Goal: Transaction & Acquisition: Purchase product/service

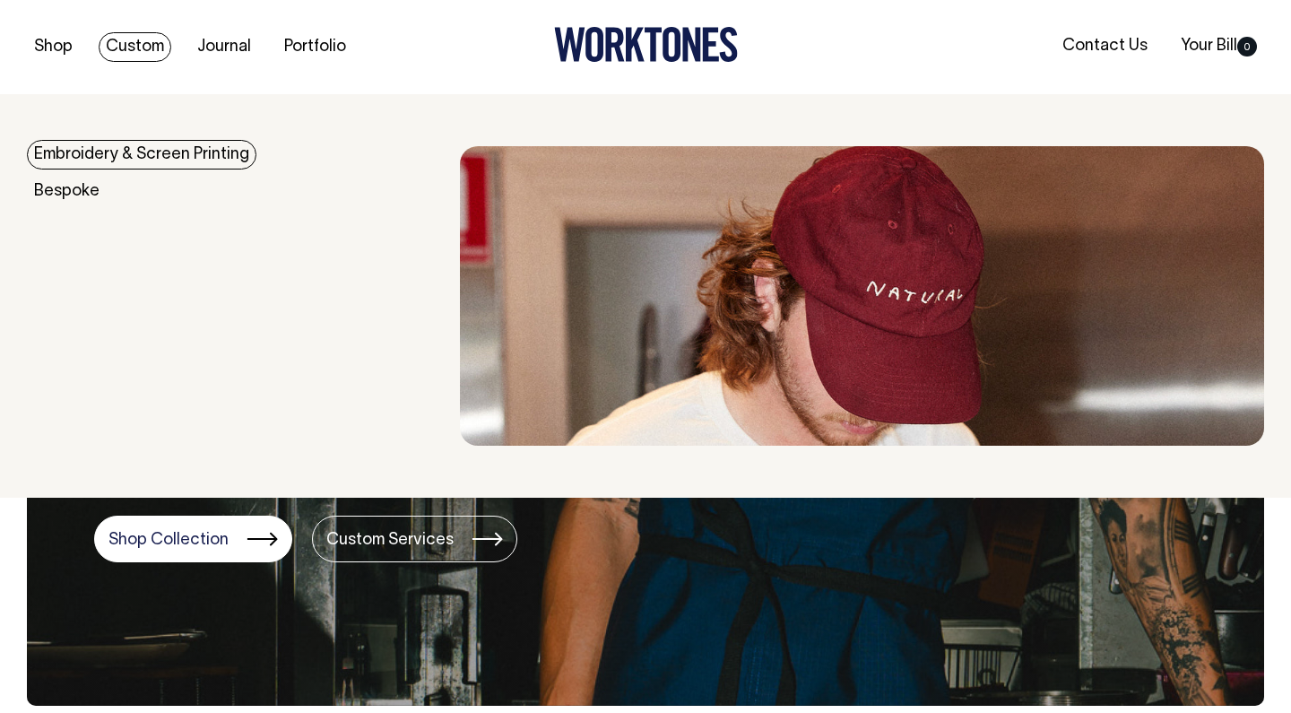
click at [129, 44] on link "Custom" at bounding box center [135, 47] width 73 height 30
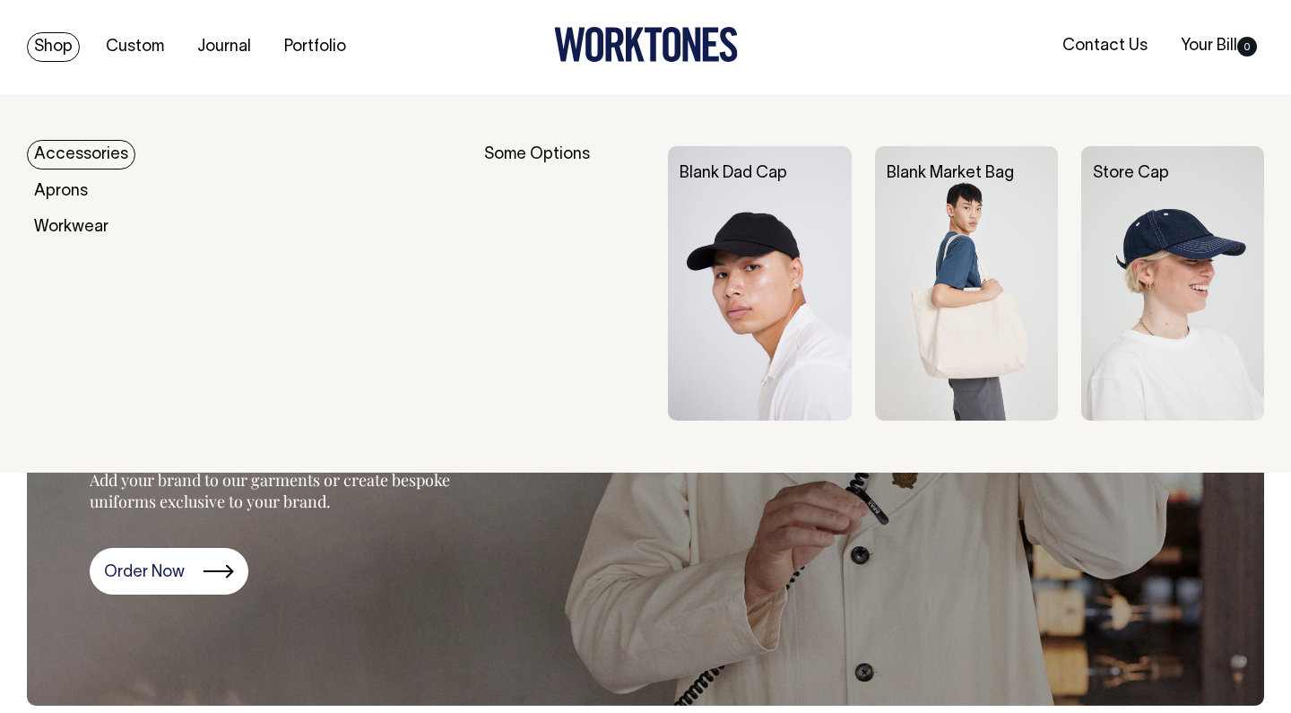
click at [62, 44] on link "Shop" at bounding box center [53, 47] width 53 height 30
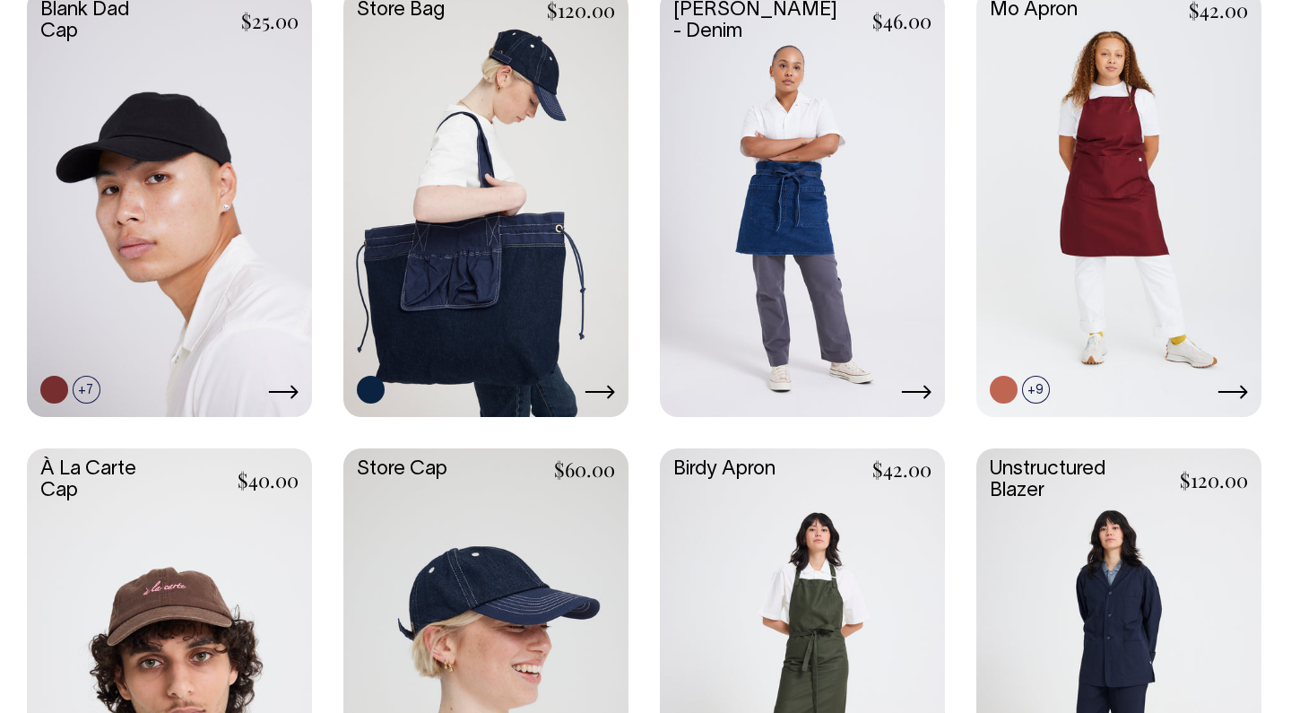
scroll to position [540, 0]
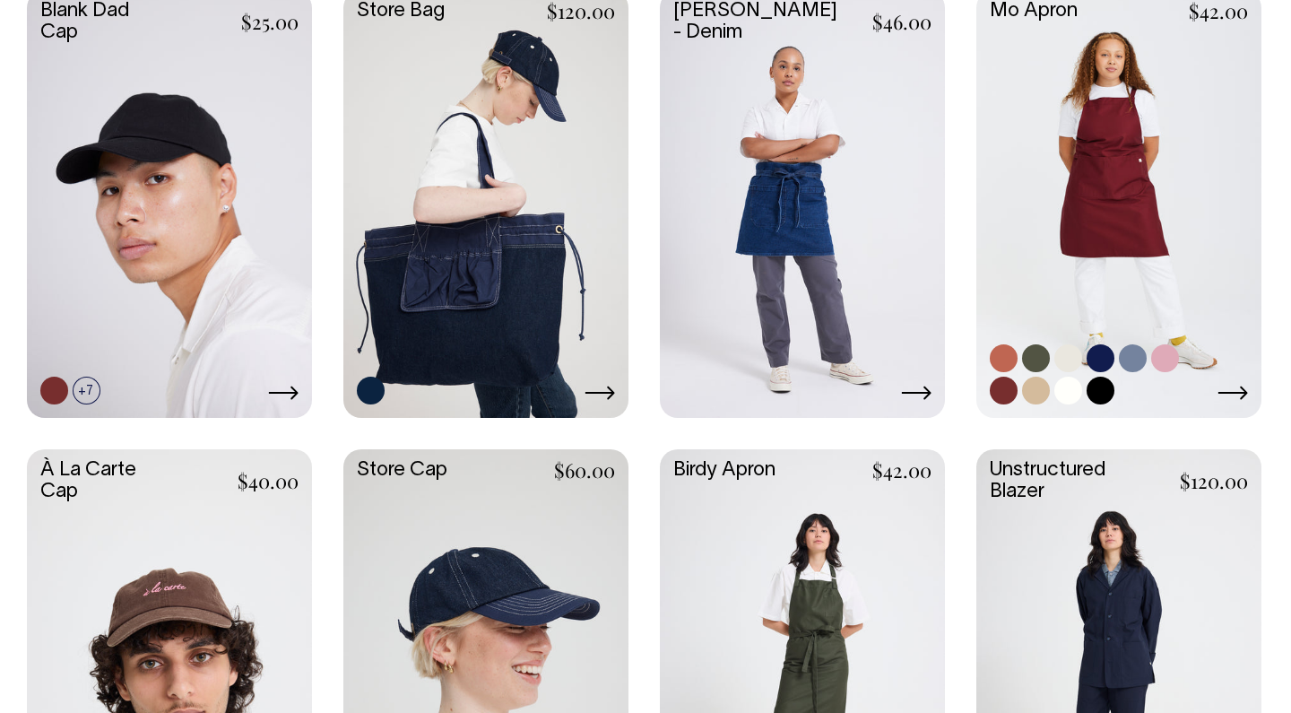
click at [1103, 265] on link at bounding box center [1118, 202] width 285 height 424
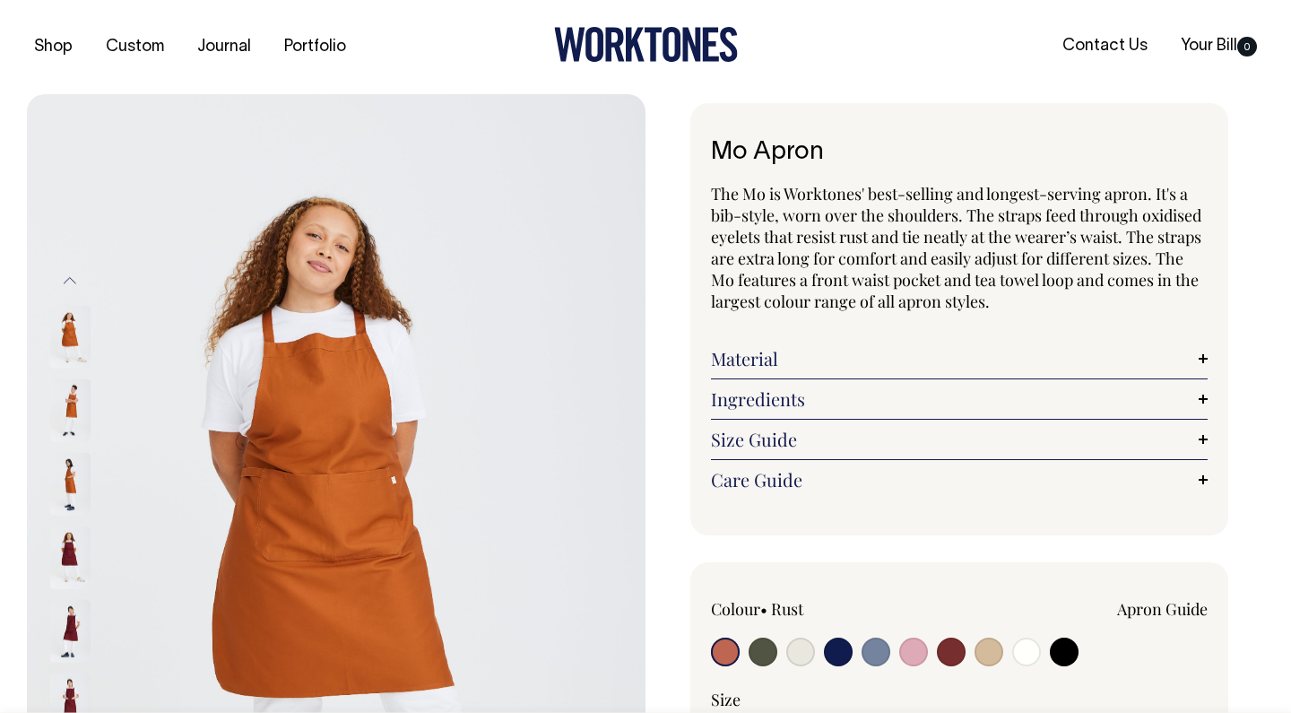
click at [752, 654] on input "radio" at bounding box center [763, 651] width 29 height 29
radio input "true"
select select "Olive"
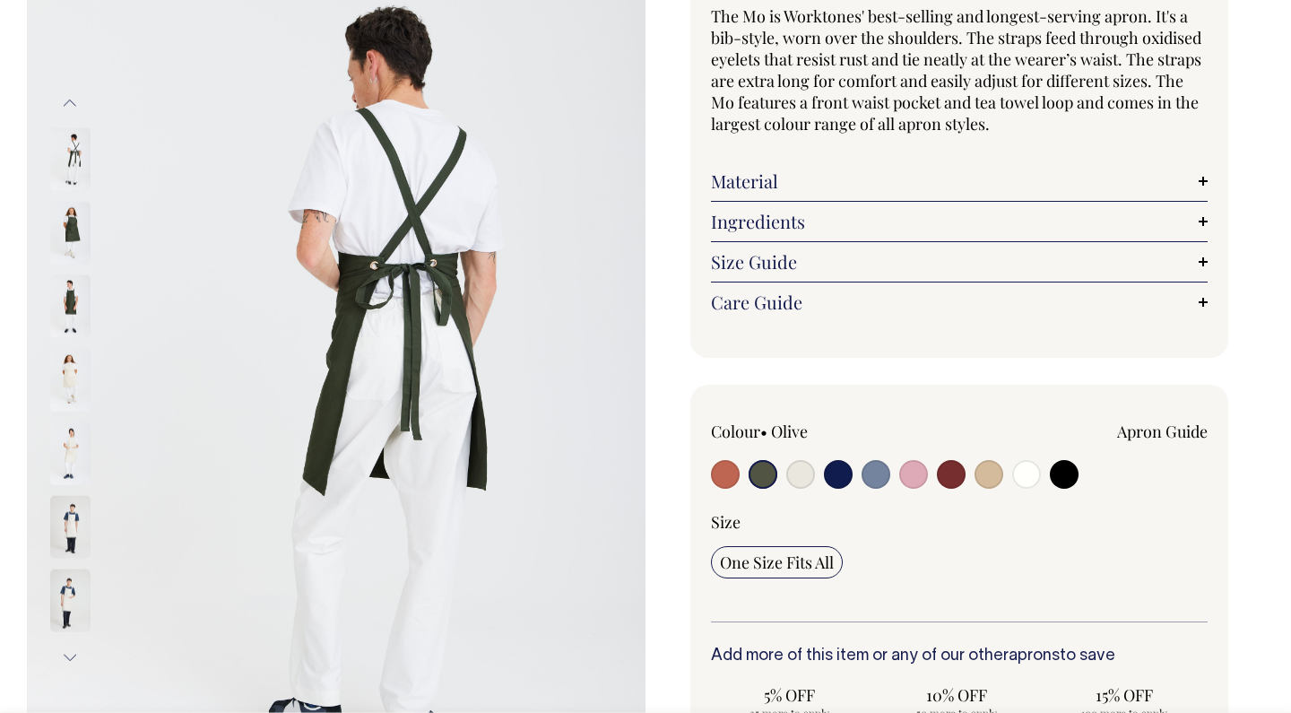
scroll to position [178, 0]
click at [67, 232] on img at bounding box center [70, 232] width 40 height 63
click at [92, 230] on div at bounding box center [94, 232] width 90 height 74
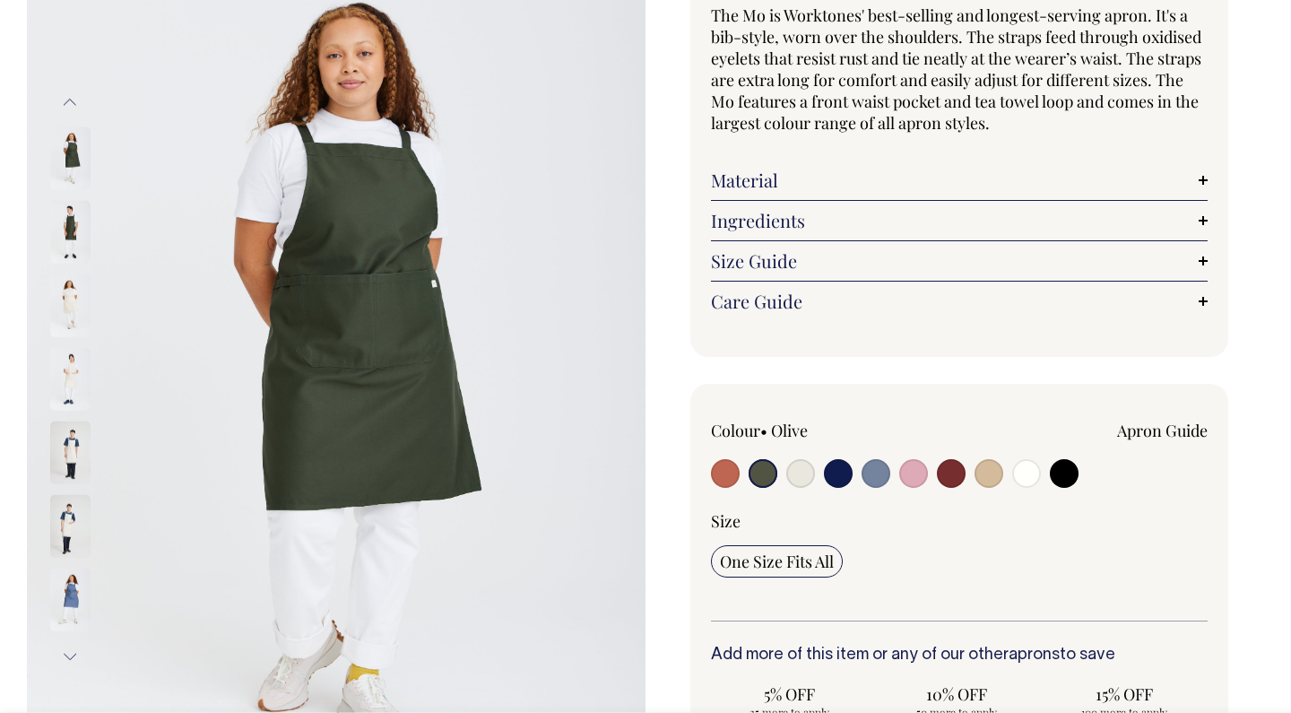
click at [66, 224] on img at bounding box center [70, 232] width 40 height 63
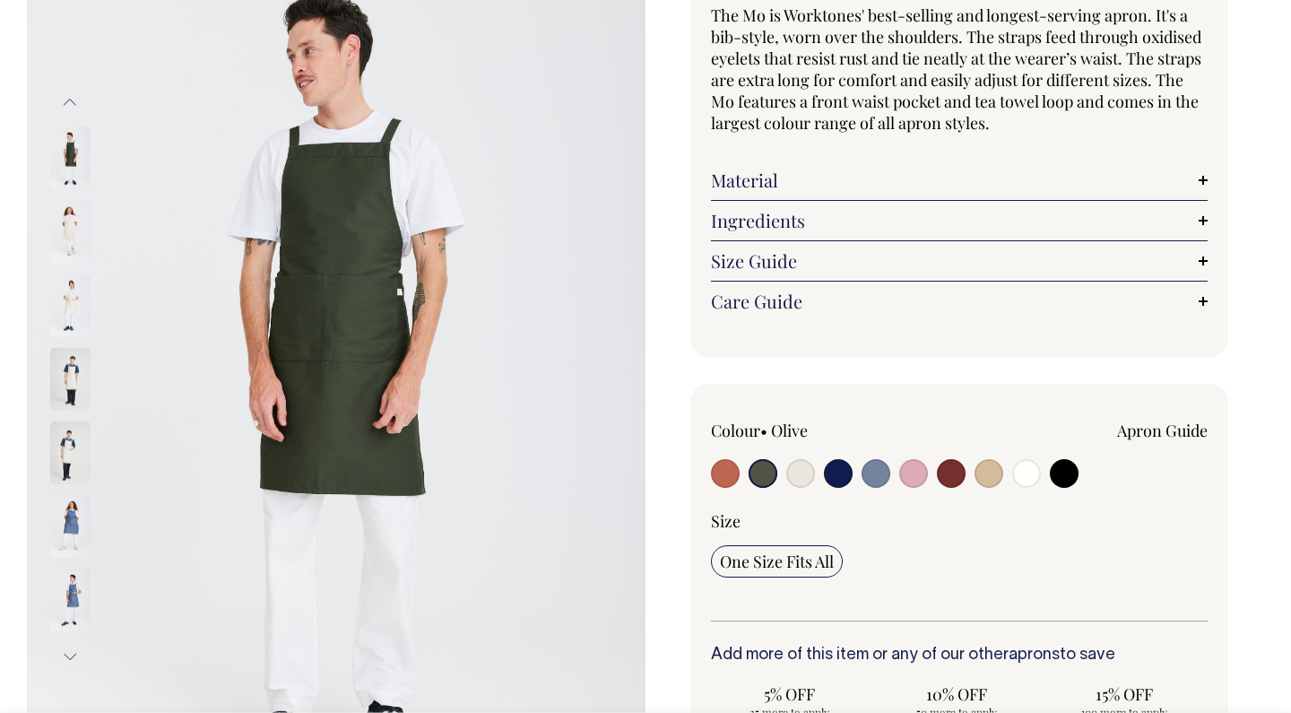
click at [67, 421] on img at bounding box center [70, 452] width 40 height 63
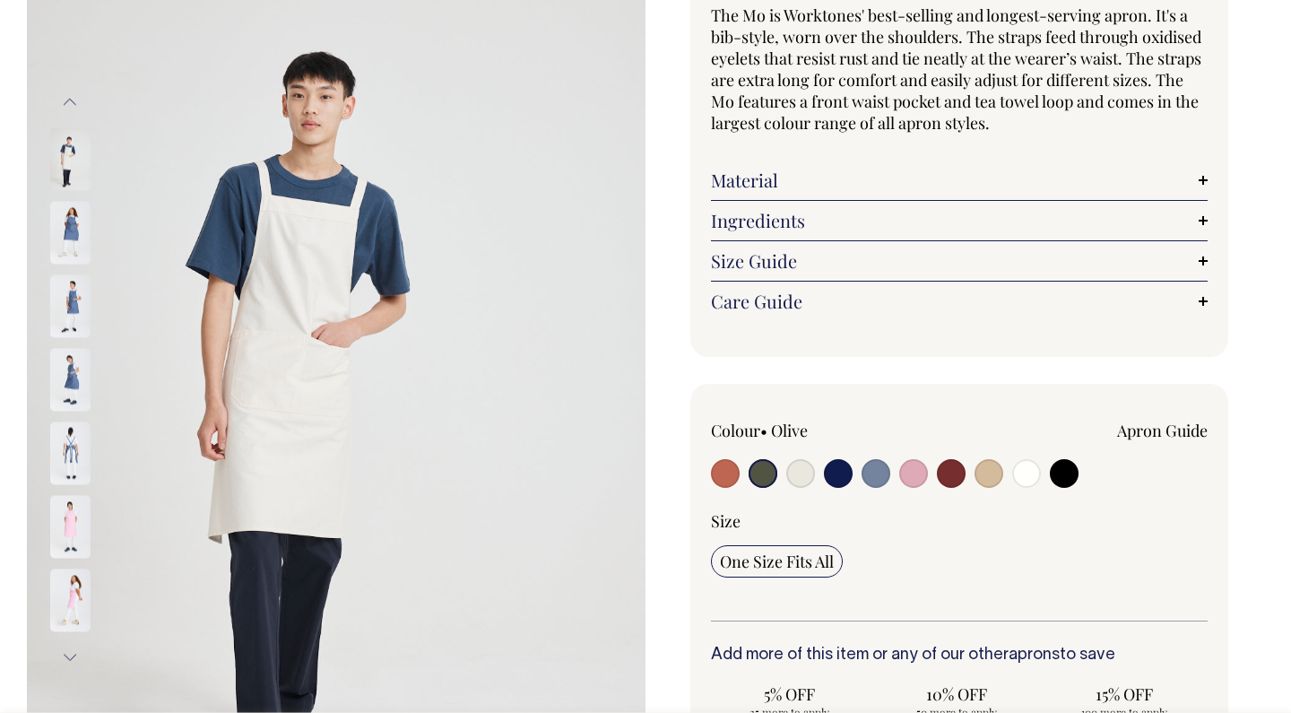
click at [81, 440] on img at bounding box center [70, 452] width 40 height 63
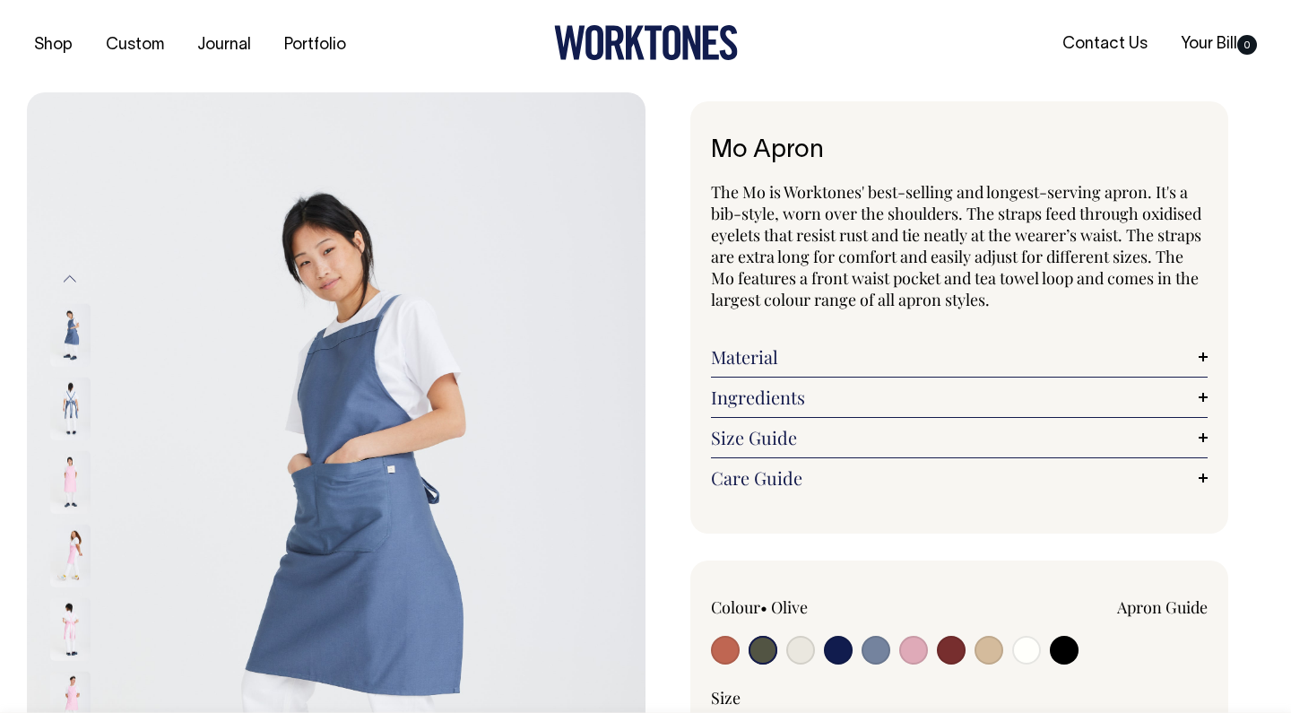
scroll to position [0, 0]
